Goal: Navigation & Orientation: Go to known website

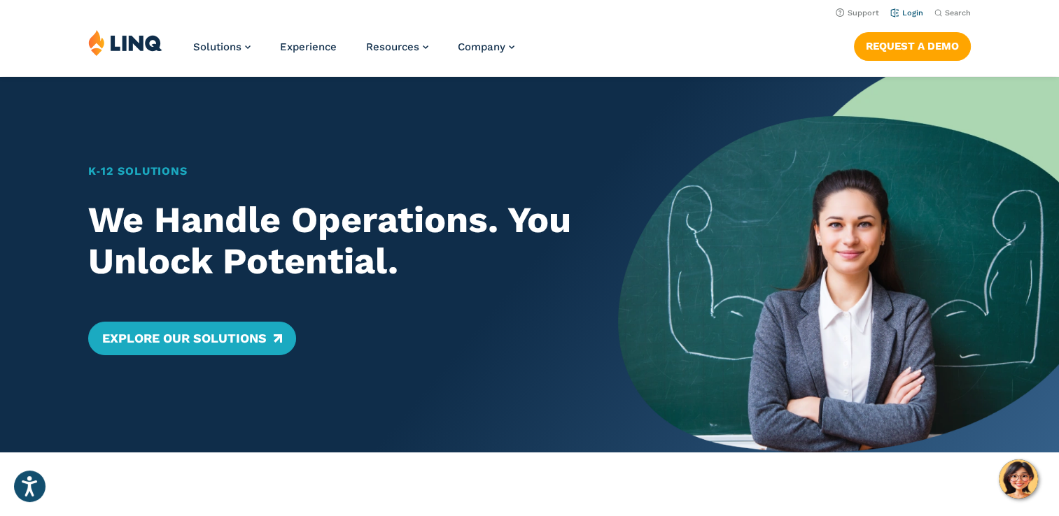
click at [907, 13] on link "Login" at bounding box center [906, 12] width 33 height 9
